Goal: Transaction & Acquisition: Purchase product/service

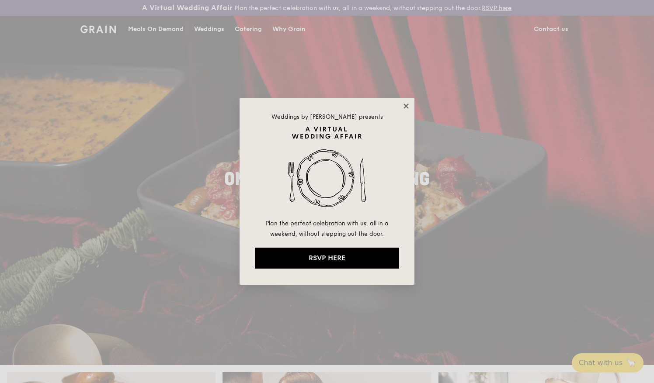
click at [406, 107] on icon at bounding box center [406, 106] width 5 height 5
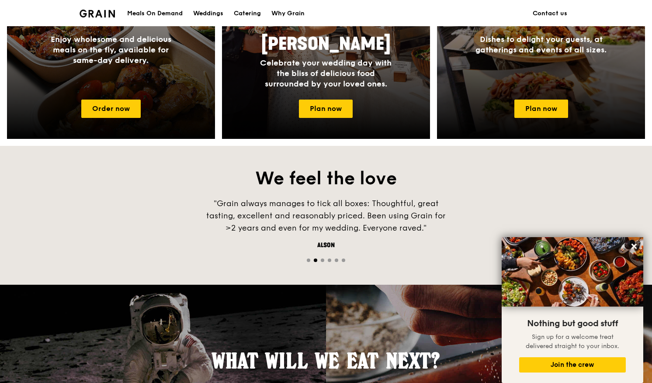
scroll to position [487, 0]
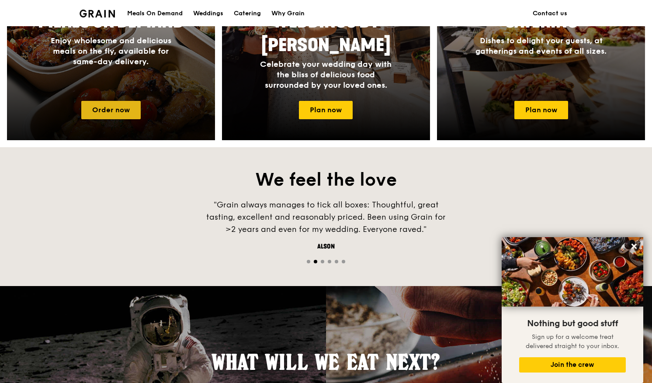
click at [136, 106] on link "Order now" at bounding box center [110, 110] width 59 height 18
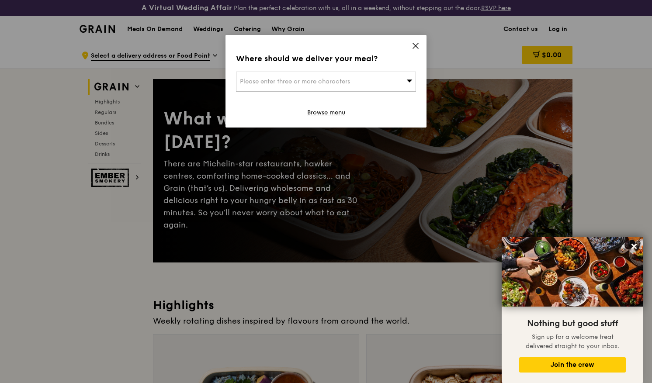
click at [417, 44] on icon at bounding box center [416, 46] width 8 height 8
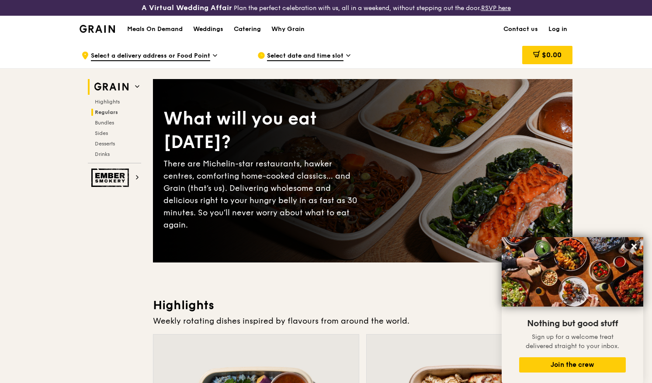
click at [105, 109] on span "Regulars" at bounding box center [106, 112] width 23 height 6
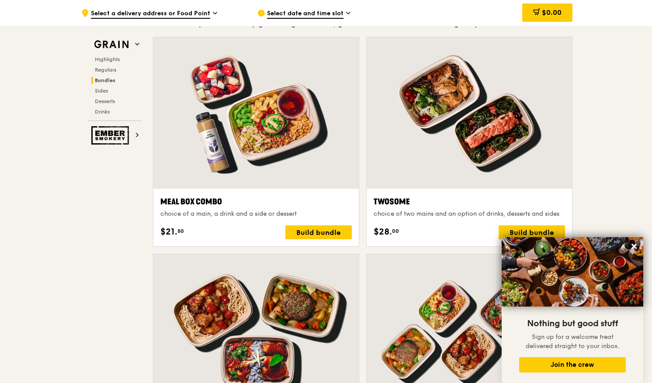
scroll to position [1318, 0]
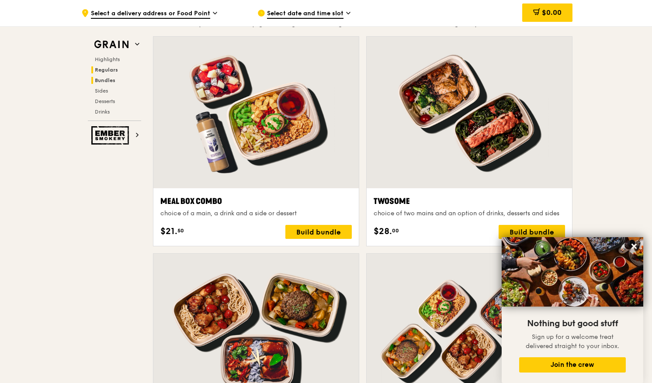
click at [115, 67] on span "Regulars" at bounding box center [106, 70] width 23 height 6
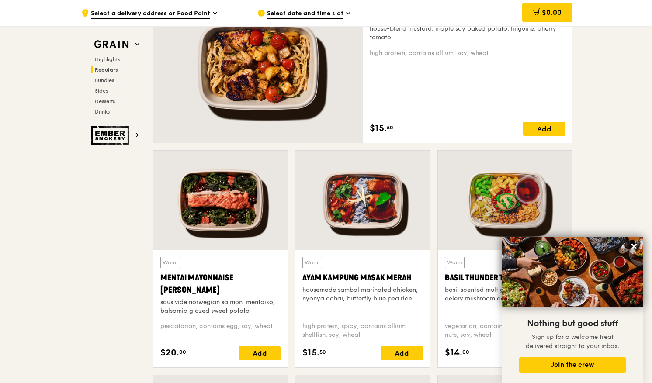
scroll to position [666, 0]
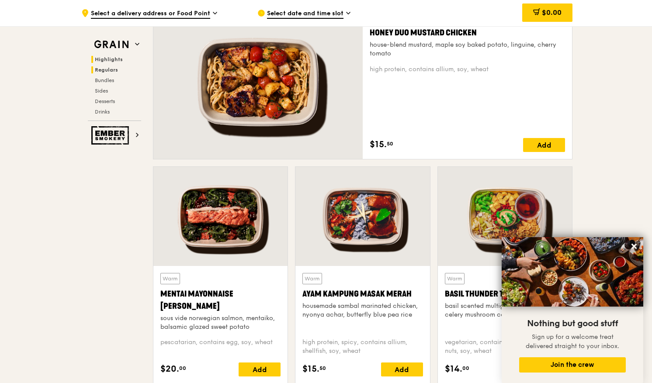
click at [113, 59] on span "Highlights" at bounding box center [109, 59] width 28 height 6
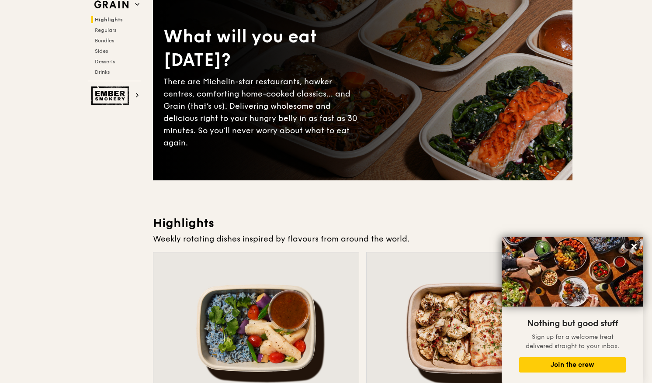
scroll to position [0, 0]
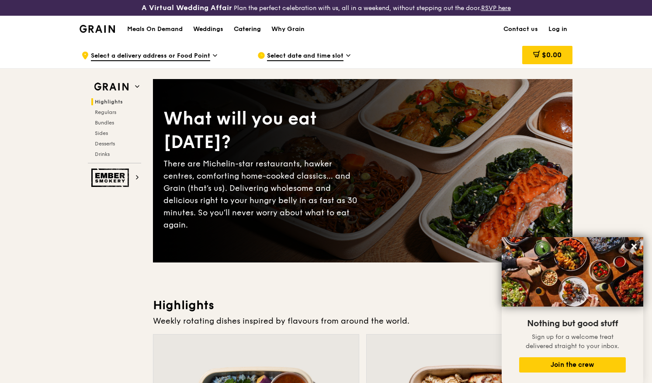
click at [248, 30] on div "Catering" at bounding box center [247, 29] width 27 height 26
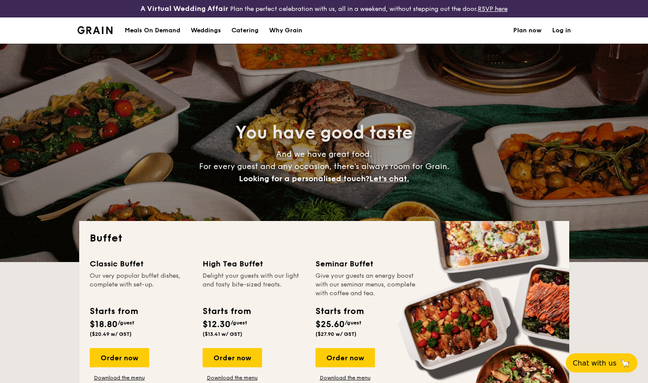
select select
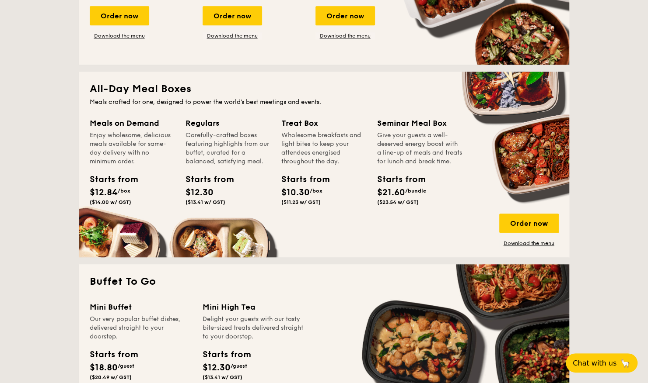
scroll to position [344, 0]
